Goal: Information Seeking & Learning: Learn about a topic

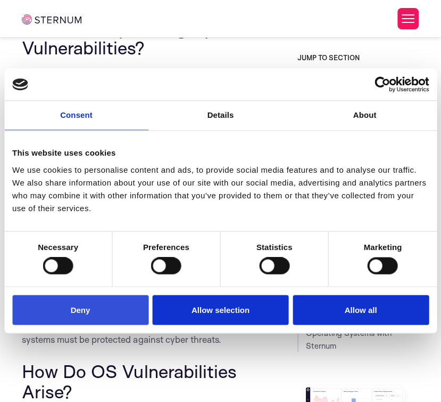
click at [104, 307] on button "Deny" at bounding box center [80, 309] width 136 height 30
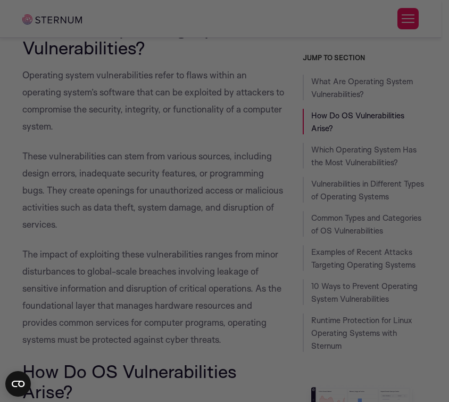
drag, startPoint x: 445, startPoint y: 35, endPoint x: 446, endPoint y: 45, distance: 10.7
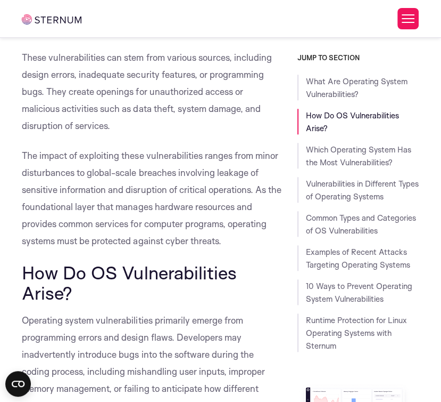
scroll to position [482, 0]
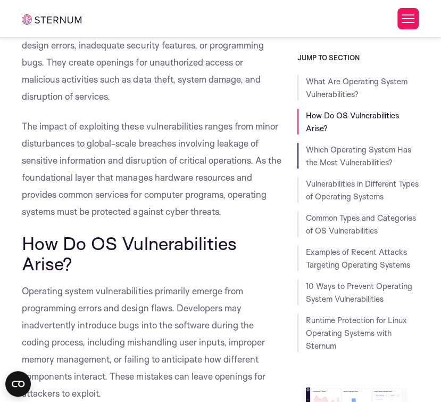
click at [366, 156] on li "Which Operating System Has the Most Vulnerabilities?" at bounding box center [359, 156] width 122 height 26
click at [301, 157] on li "Which Operating System Has the Most Vulnerabilities?" at bounding box center [359, 156] width 122 height 26
click at [298, 157] on li "Which Operating System Has the Most Vulnerabilities?" at bounding box center [359, 156] width 122 height 26
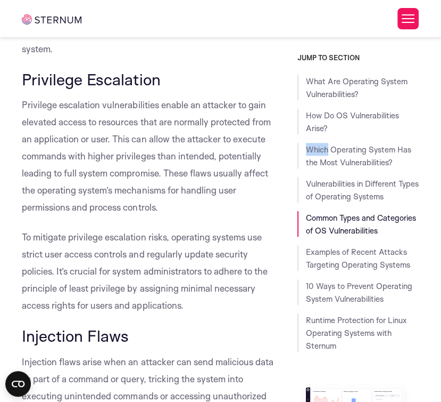
scroll to position [2656, 0]
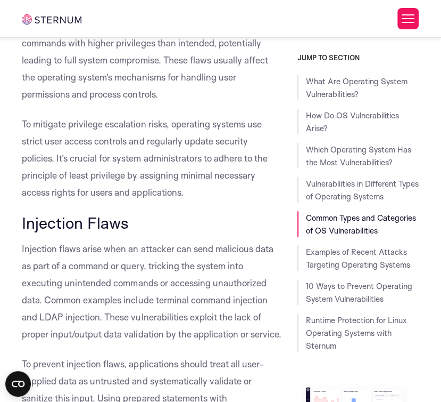
drag, startPoint x: 140, startPoint y: 267, endPoint x: 275, endPoint y: 384, distance: 178.6
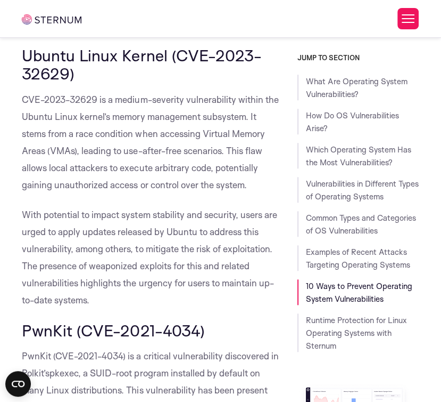
scroll to position [5616, 0]
